Goal: Find specific page/section

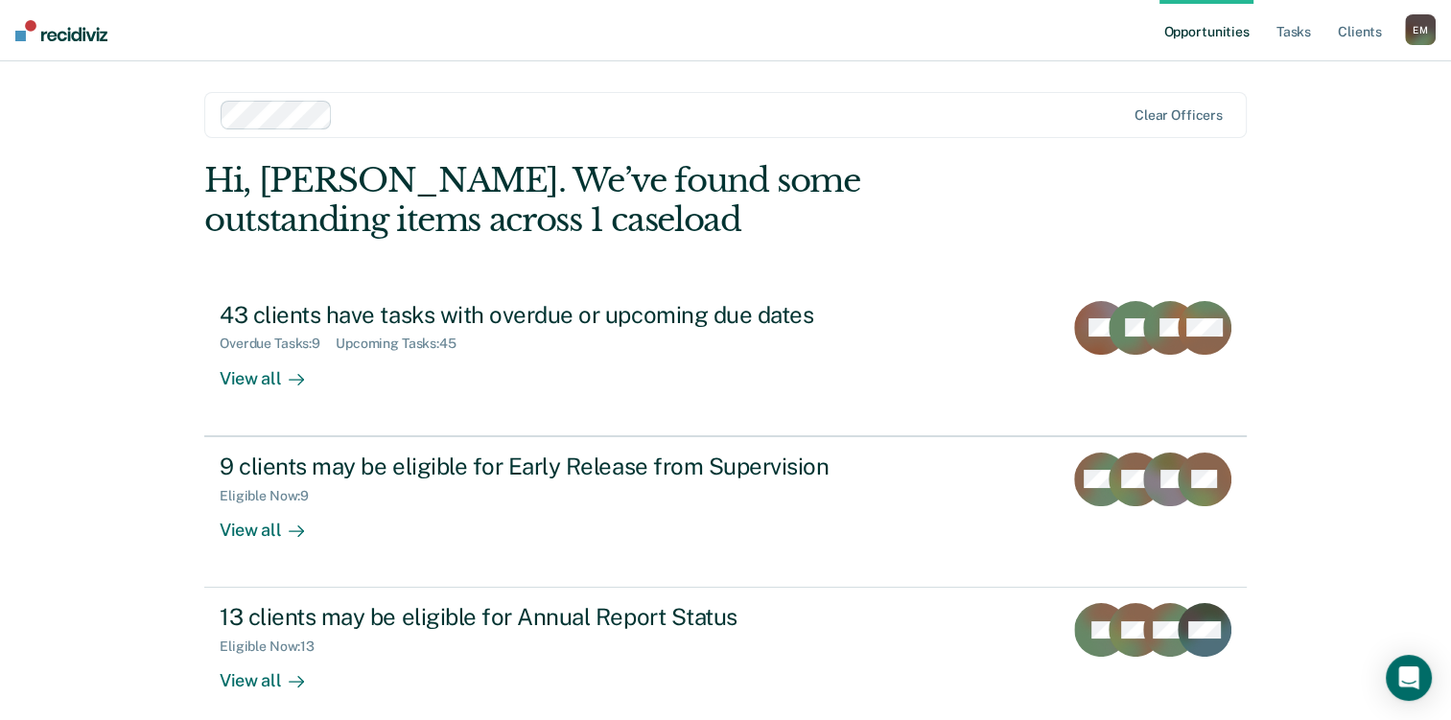
click at [1236, 37] on link "Opportunities" at bounding box center [1206, 30] width 93 height 61
click at [1278, 31] on link "Tasks" at bounding box center [1294, 30] width 42 height 61
